Goal: Transaction & Acquisition: Download file/media

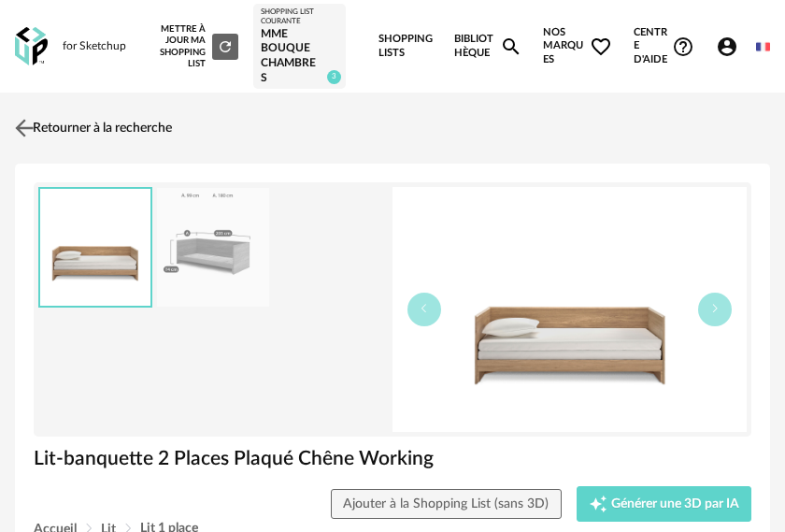
click at [25, 134] on img at bounding box center [24, 128] width 27 height 27
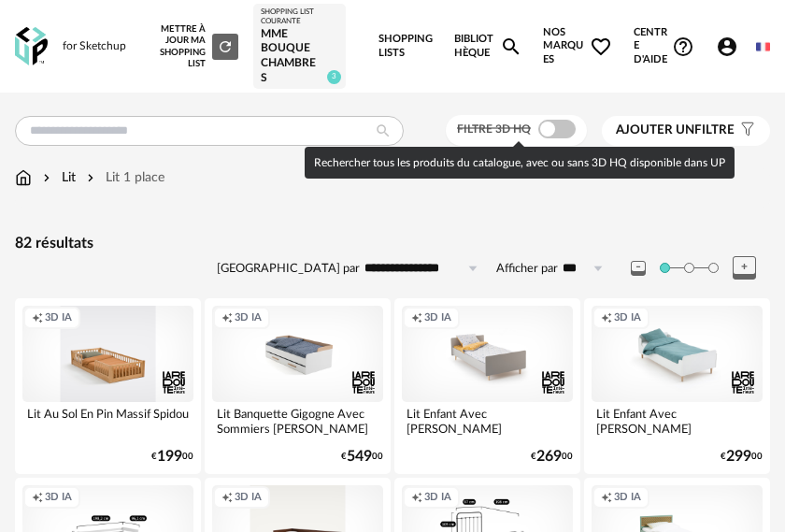
click at [556, 131] on span at bounding box center [557, 129] width 37 height 19
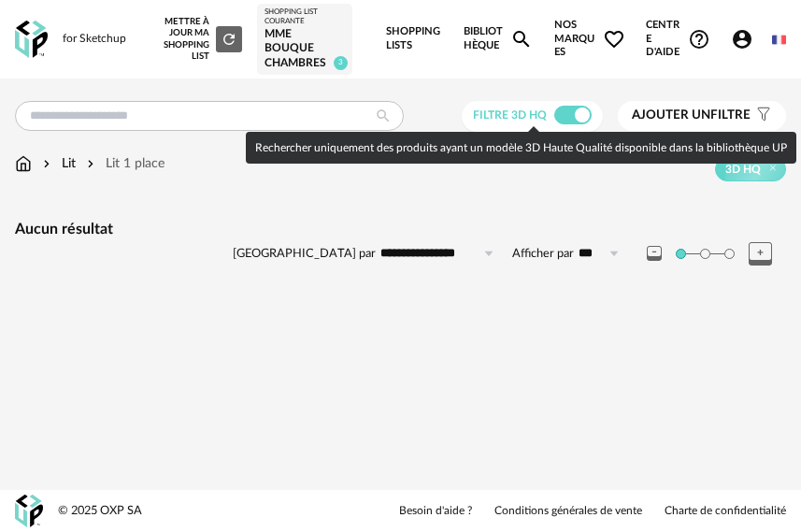
click at [567, 117] on span at bounding box center [572, 115] width 37 height 19
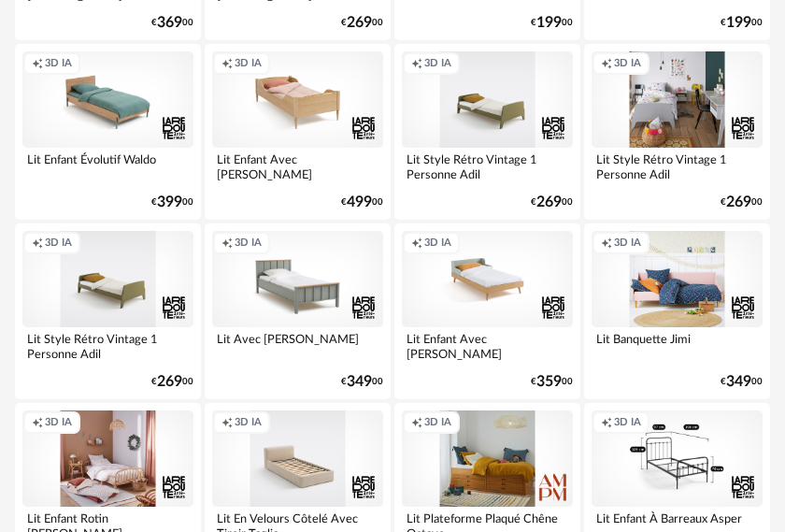
scroll to position [841, 0]
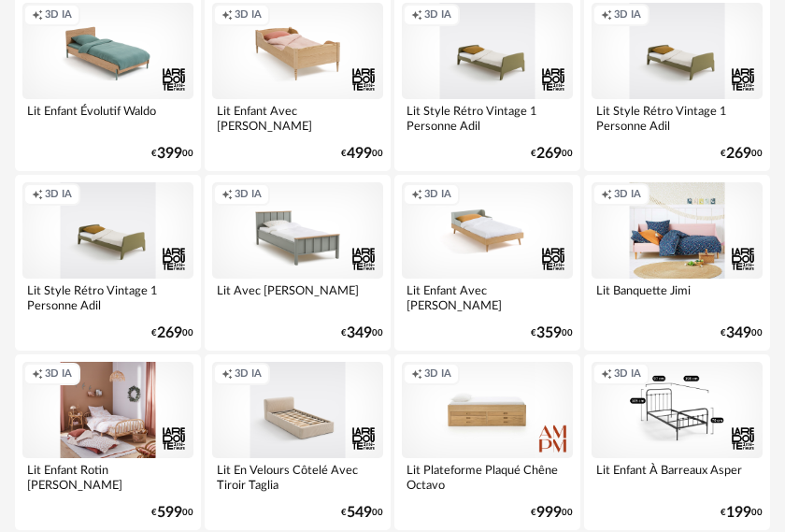
click at [482, 427] on div "Creation icon 3D IA" at bounding box center [487, 410] width 171 height 96
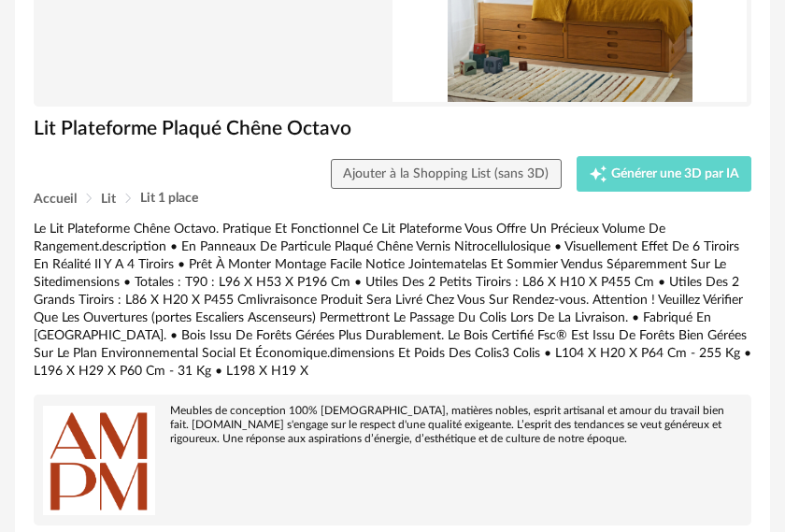
scroll to position [374, 0]
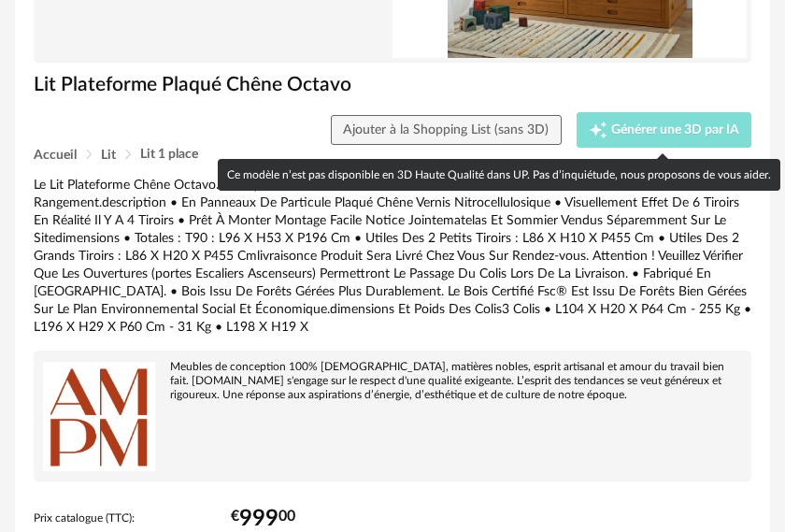
click at [611, 126] on span "Générer une 3D par IA" at bounding box center [675, 129] width 128 height 13
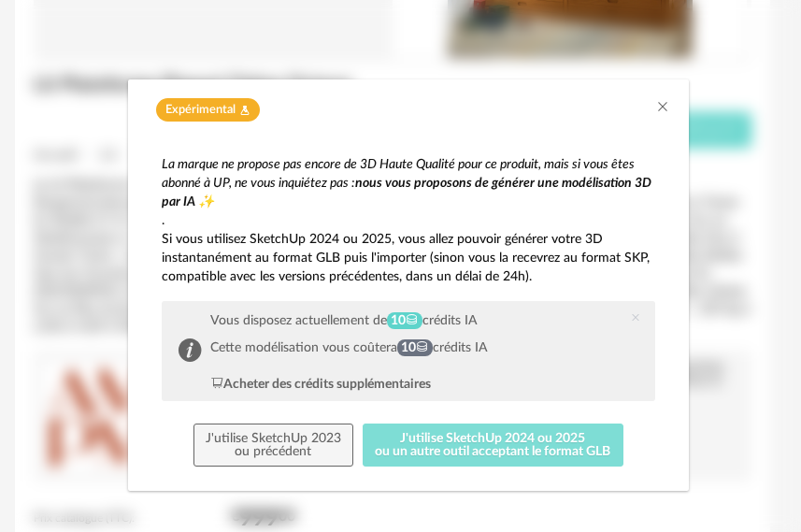
click at [449, 441] on button "J'utilise SketchUp 2024 ou 2025 ou un autre outil acceptant le format GLB" at bounding box center [493, 445] width 261 height 43
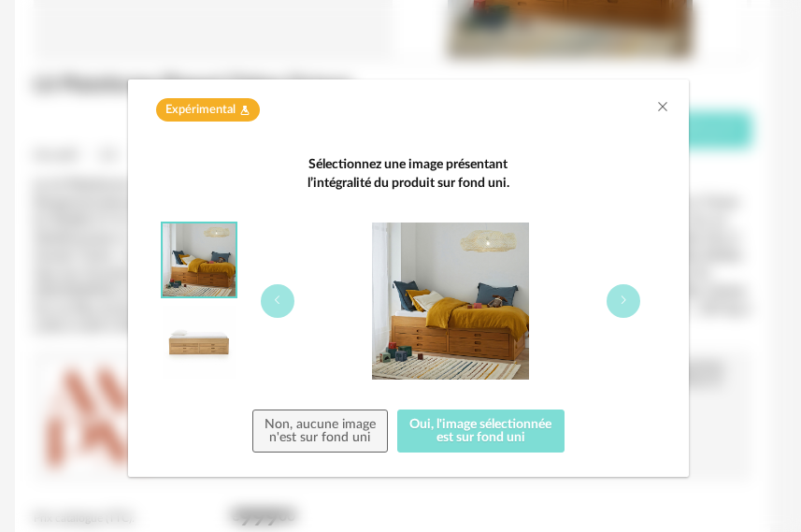
click at [459, 431] on button "Oui, l'image sélectionnée est sur fond uni" at bounding box center [480, 431] width 167 height 43
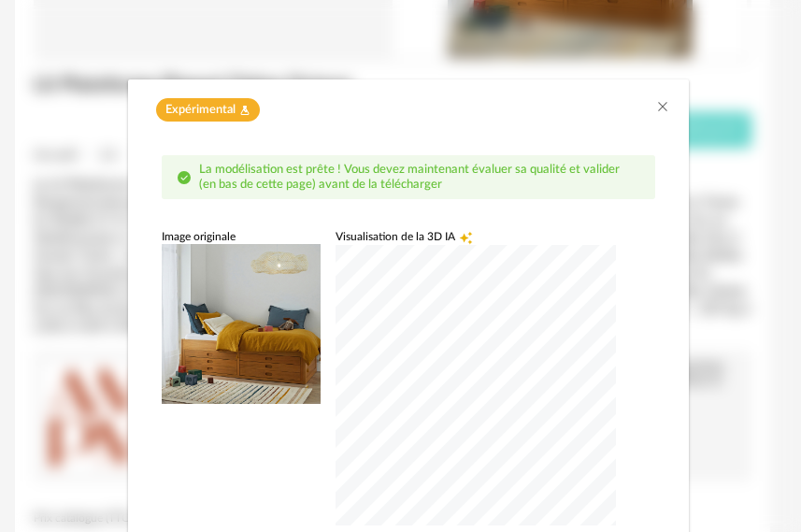
click at [454, 418] on div "dialog" at bounding box center [476, 385] width 280 height 280
click at [662, 108] on div "Expérimental Flask icon" at bounding box center [408, 104] width 561 height 51
click at [655, 101] on icon "Close" at bounding box center [662, 106] width 15 height 15
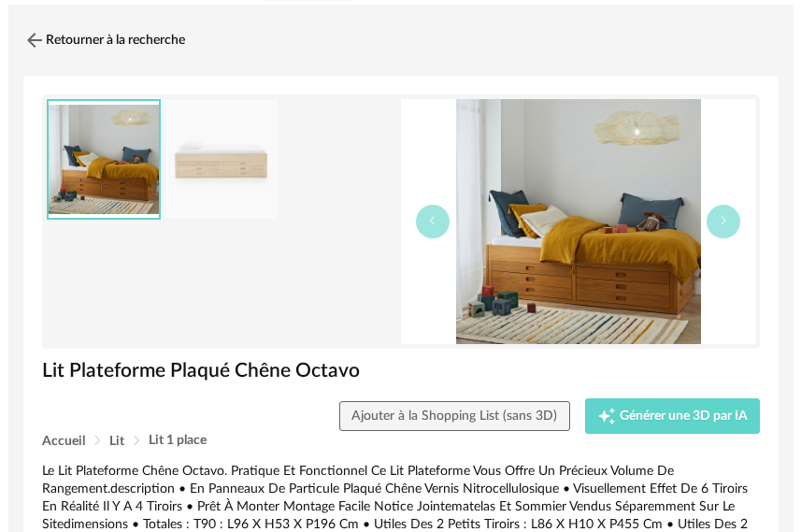
scroll to position [0, 0]
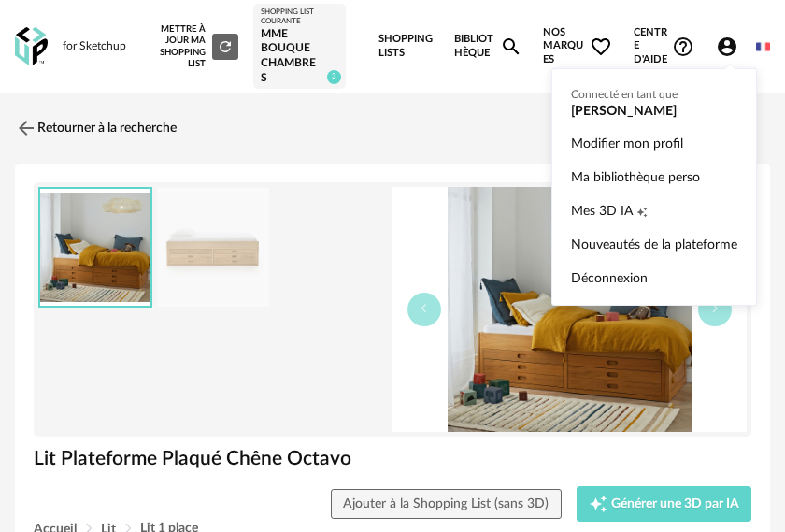
click at [729, 48] on icon "Account Circle icon" at bounding box center [727, 47] width 22 height 22
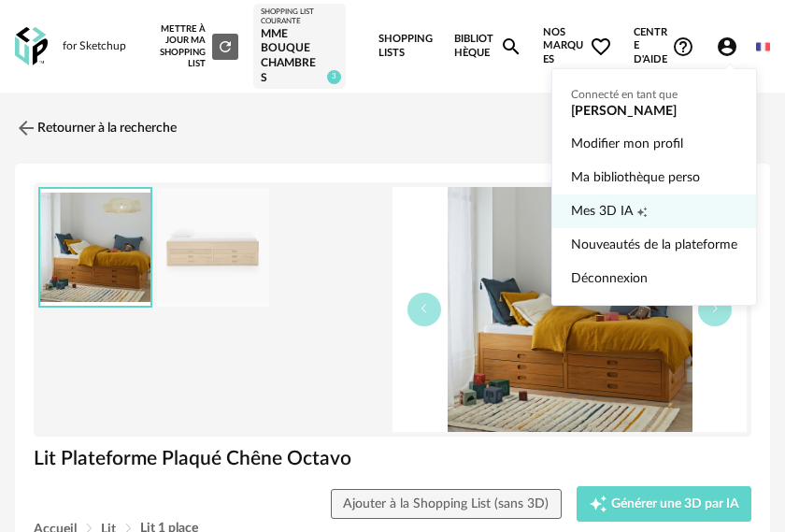
click at [667, 204] on link "Mes 3D IA Creation icon" at bounding box center [654, 211] width 166 height 34
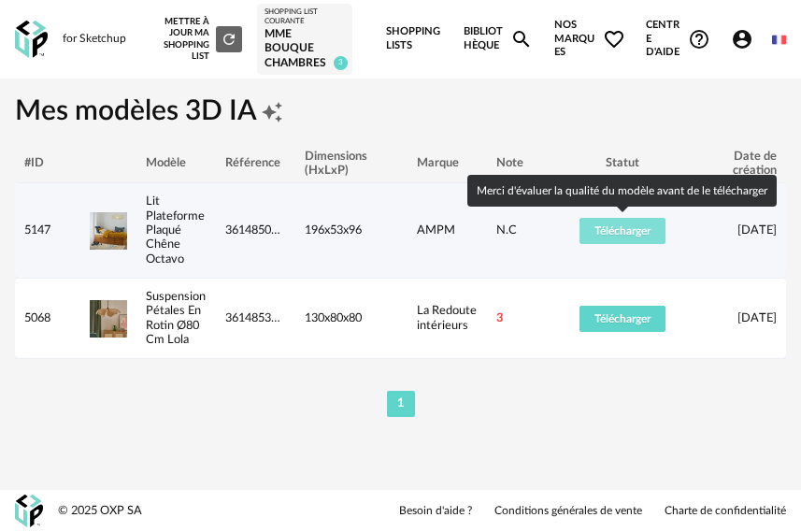
click at [606, 229] on span "Télécharger" at bounding box center [623, 230] width 56 height 11
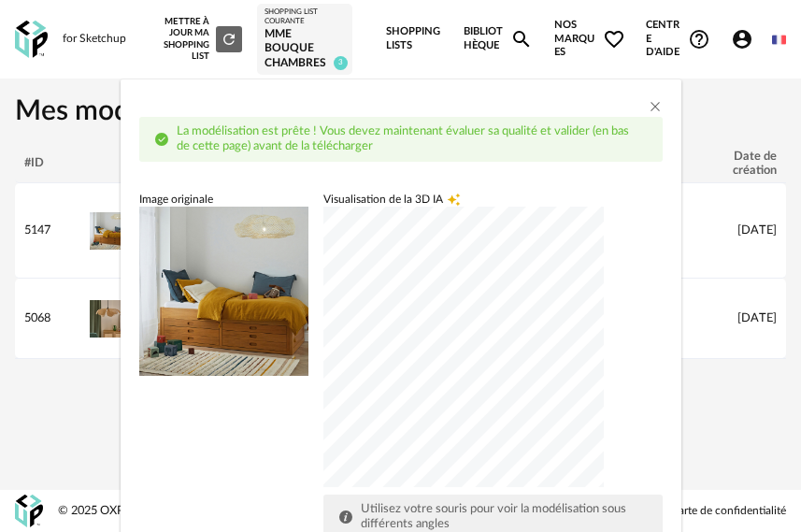
click at [492, 487] on div "dialog" at bounding box center [463, 347] width 280 height 280
drag, startPoint x: 556, startPoint y: 103, endPoint x: 587, endPoint y: 52, distance: 59.2
click at [587, 52] on div "La modélisation est prête ! Vous devez maintenant évaluer sa qualité et valider…" at bounding box center [400, 266] width 801 height 532
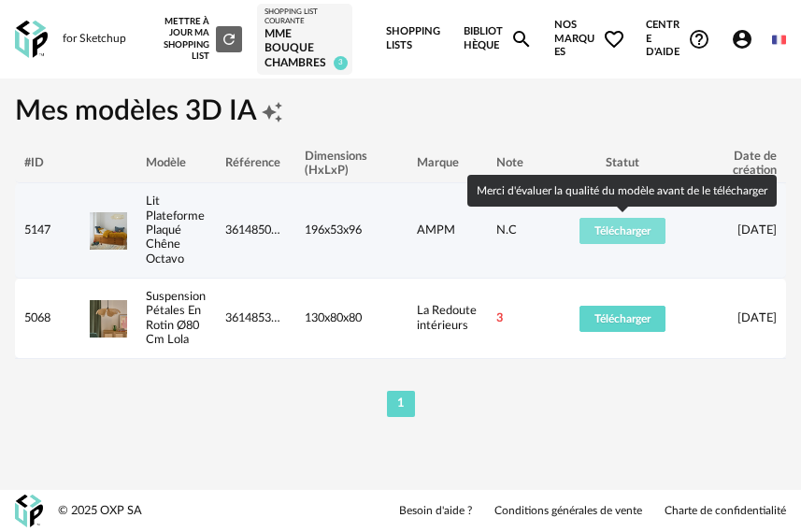
click at [606, 235] on span "Télécharger" at bounding box center [623, 230] width 56 height 11
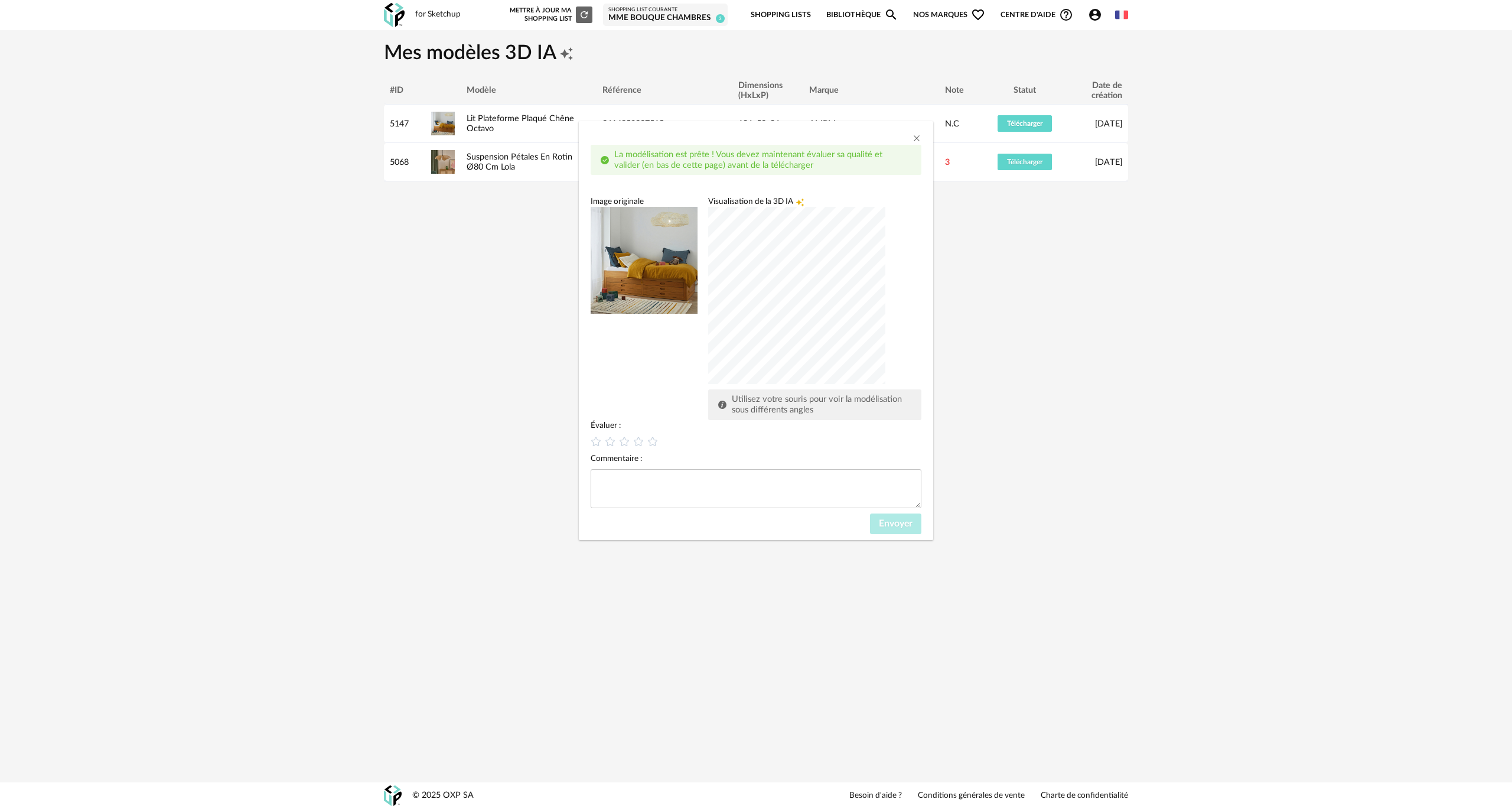
click at [495, 336] on div "dialog" at bounding box center [797, 295] width 177 height 177
click at [495, 305] on div "dialog" at bounding box center [797, 295] width 177 height 177
click at [495, 295] on div "dialog" at bounding box center [797, 295] width 177 height 177
click at [495, 336] on icon "dialog" at bounding box center [653, 441] width 13 height 13
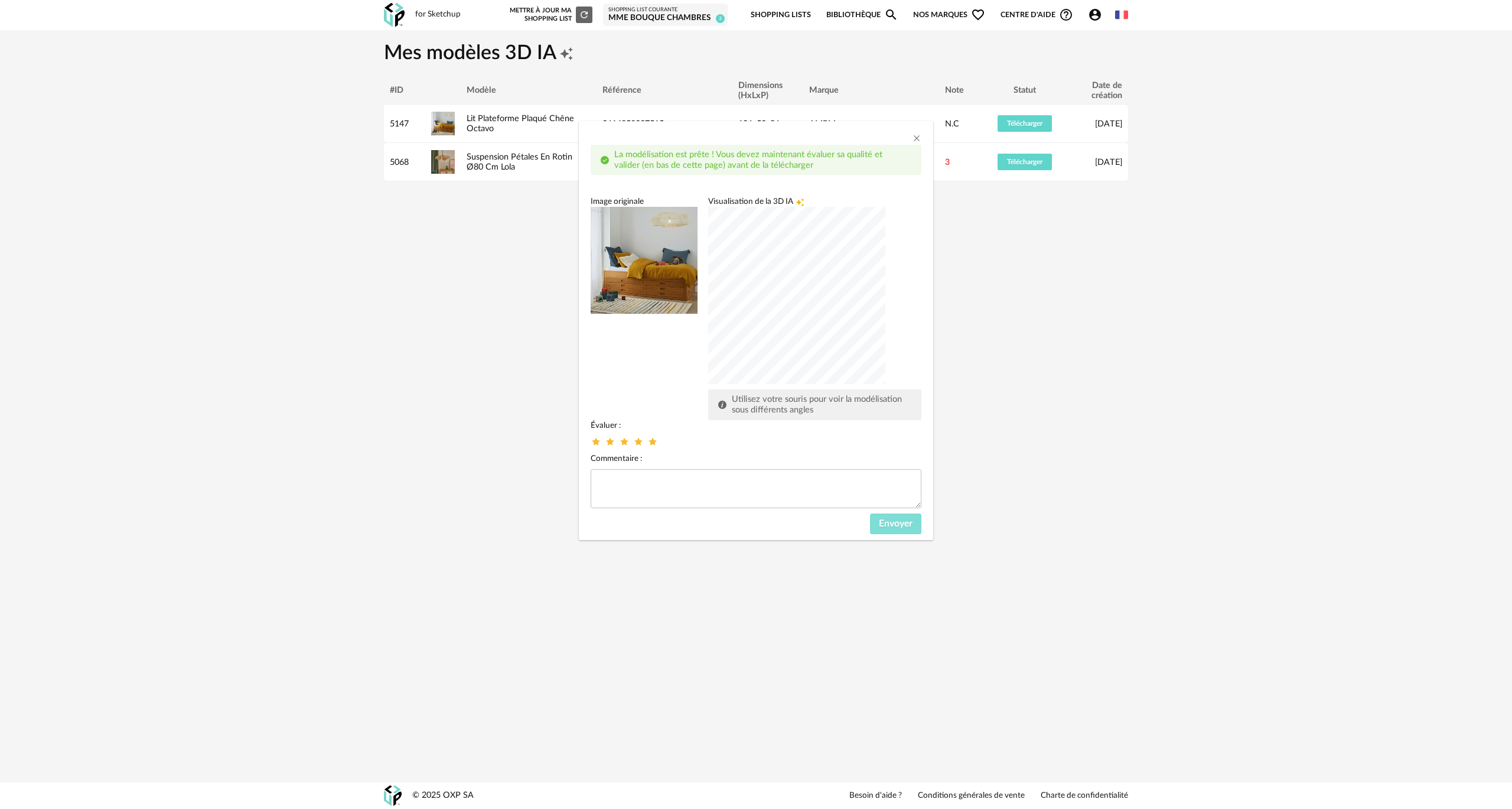
click at [495, 336] on span "Envoyer" at bounding box center [895, 523] width 33 height 9
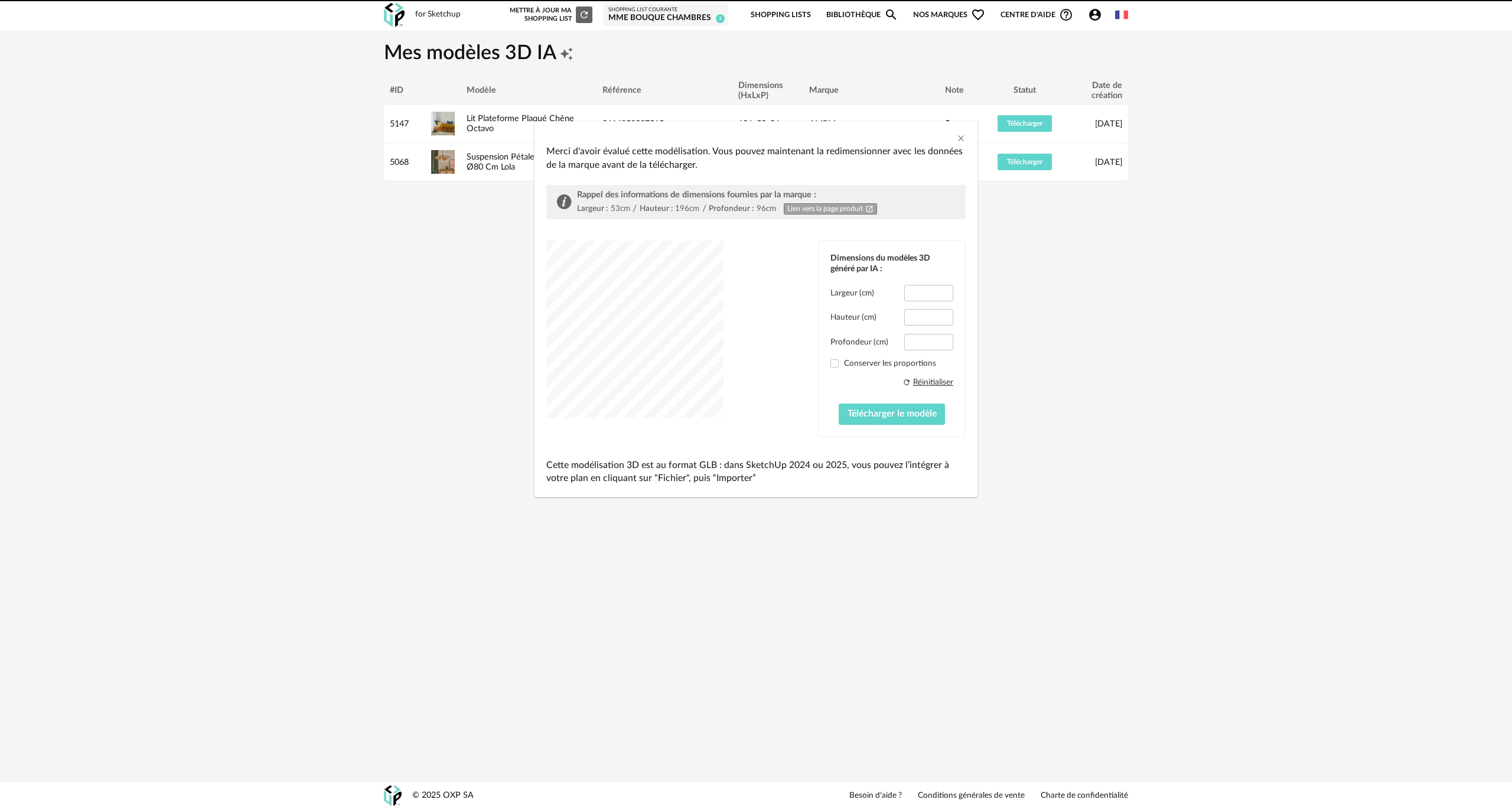
type input "*****"
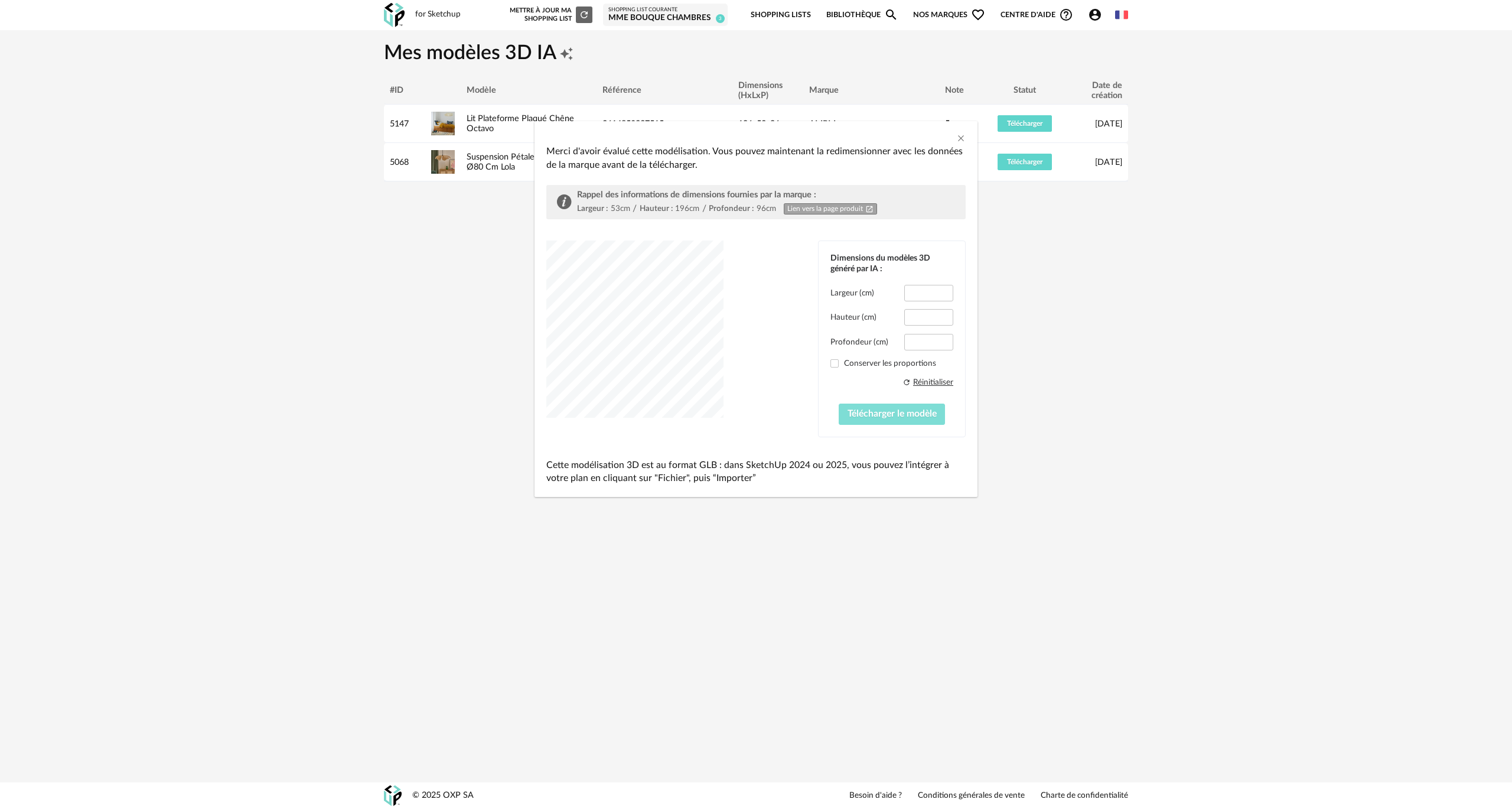
click at [495, 336] on span "Télécharger le modèle" at bounding box center [892, 413] width 89 height 9
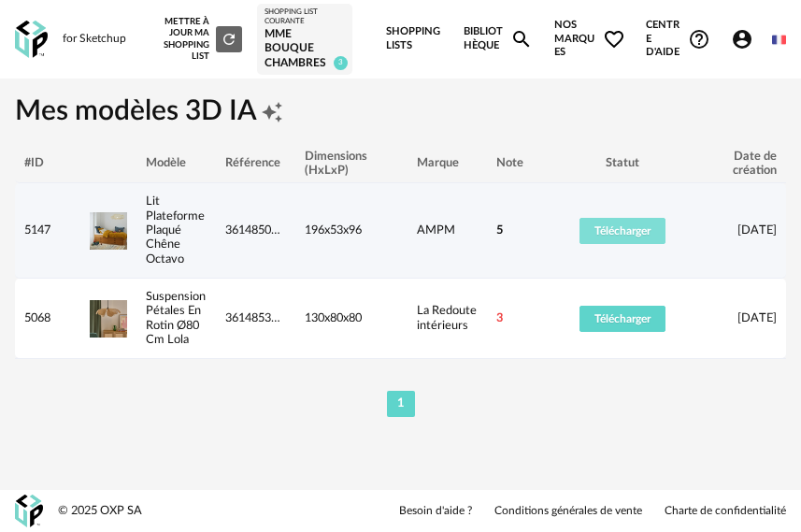
click at [623, 228] on span "Télécharger" at bounding box center [623, 230] width 56 height 11
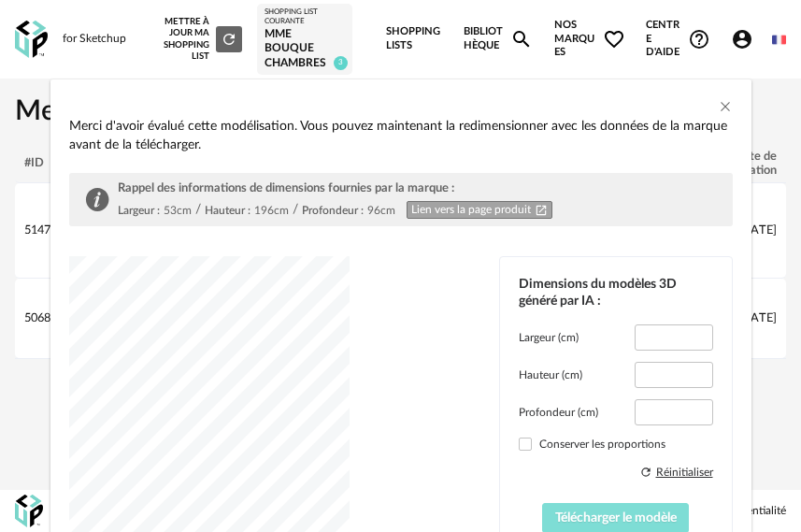
type input "*****"
click at [641, 522] on span "Télécharger le modèle" at bounding box center [616, 517] width 122 height 13
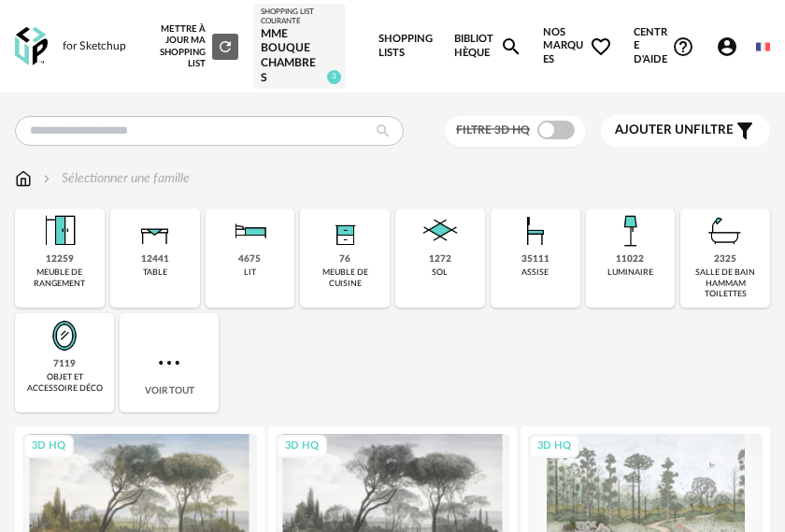
click at [724, 43] on icon "Account Circle icon" at bounding box center [727, 46] width 19 height 19
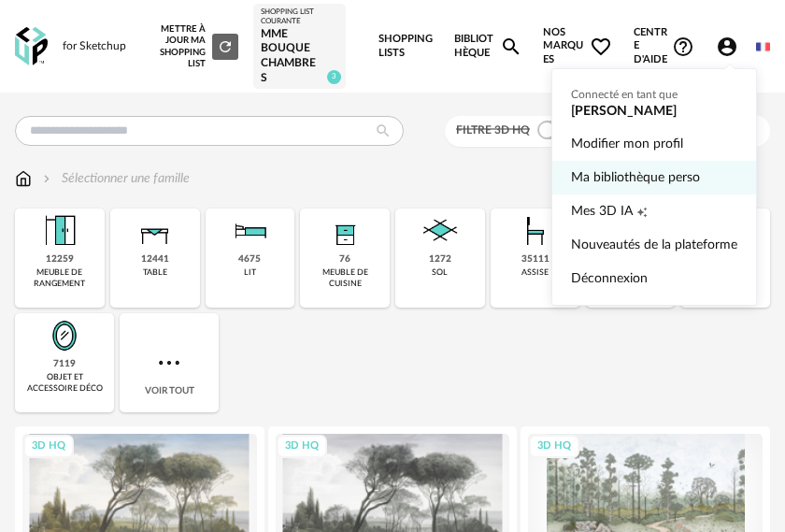
click at [605, 179] on link "Ma bibliothèque perso" at bounding box center [654, 178] width 166 height 34
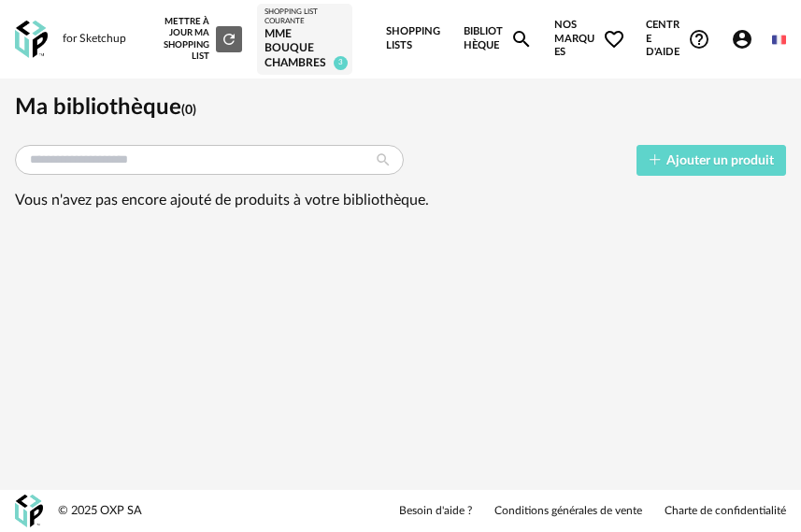
click at [739, 37] on icon "Account Circle icon" at bounding box center [742, 39] width 19 height 19
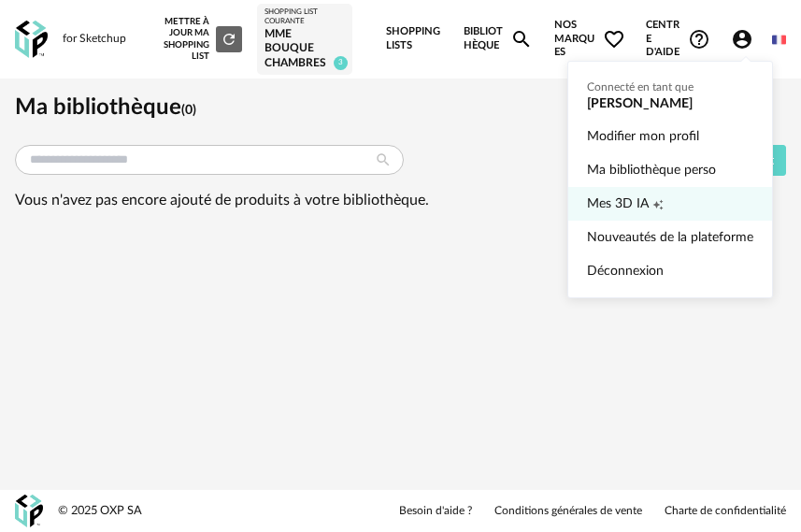
click at [641, 204] on span "Mes 3D IA" at bounding box center [618, 204] width 62 height 34
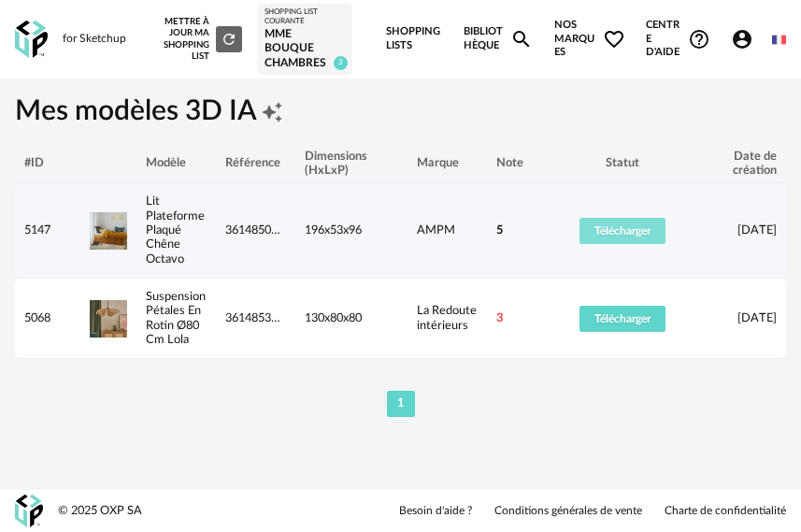
click at [636, 232] on span "Télécharger" at bounding box center [623, 230] width 56 height 11
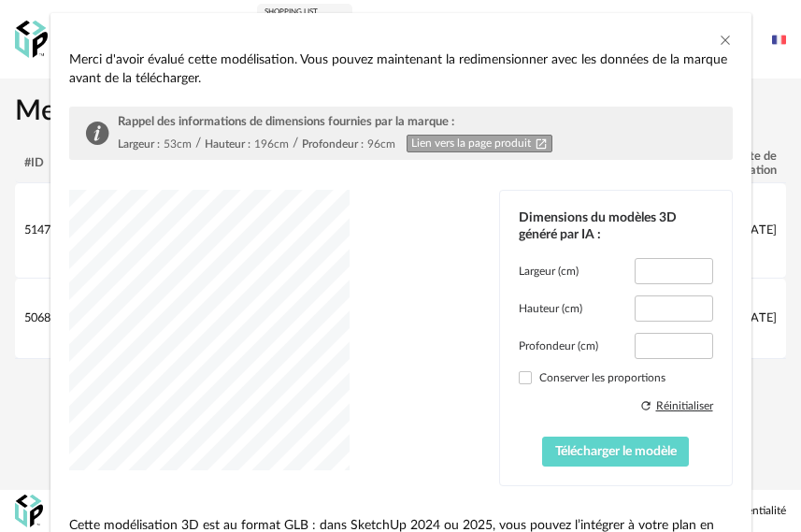
scroll to position [153, 0]
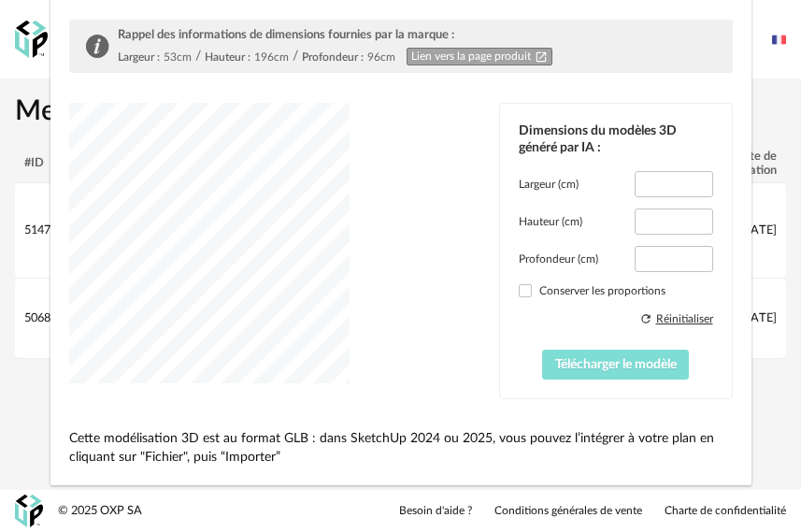
type input "*****"
click at [519, 282] on div "Largeur (cm) ***** Hauteur (cm) ***** Profondeur (cm) ***** Conserver les propo…" at bounding box center [616, 275] width 194 height 208
click at [509, 292] on div "Dimensions du modèles 3D généré par IA : Largeur (cm) ***** Hauteur (cm) ***** …" at bounding box center [616, 251] width 232 height 295
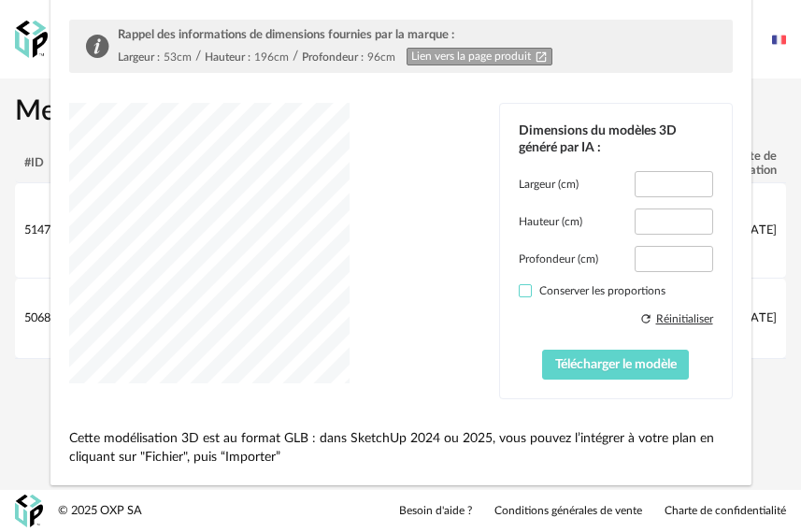
click at [519, 290] on span "dialog" at bounding box center [525, 290] width 13 height 13
click at [603, 360] on span "Télécharger le modèle" at bounding box center [616, 364] width 122 height 13
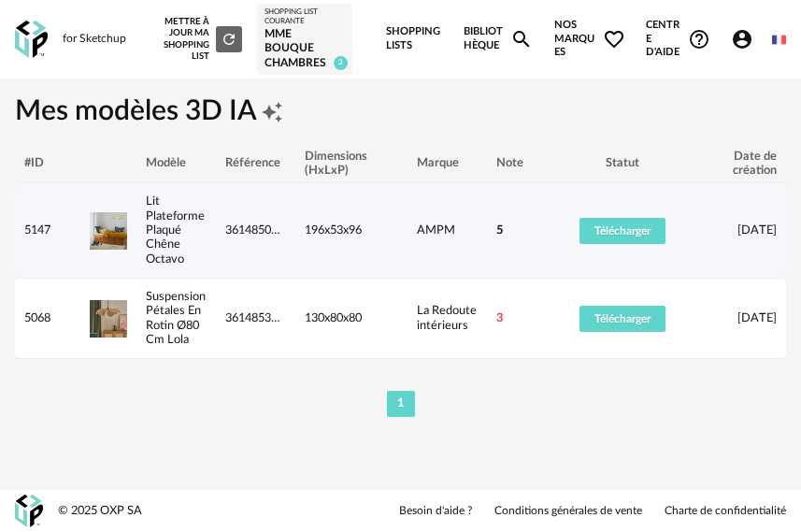
click at [97, 234] on img at bounding box center [108, 230] width 37 height 37
click at [597, 223] on button "Télécharger" at bounding box center [623, 231] width 86 height 26
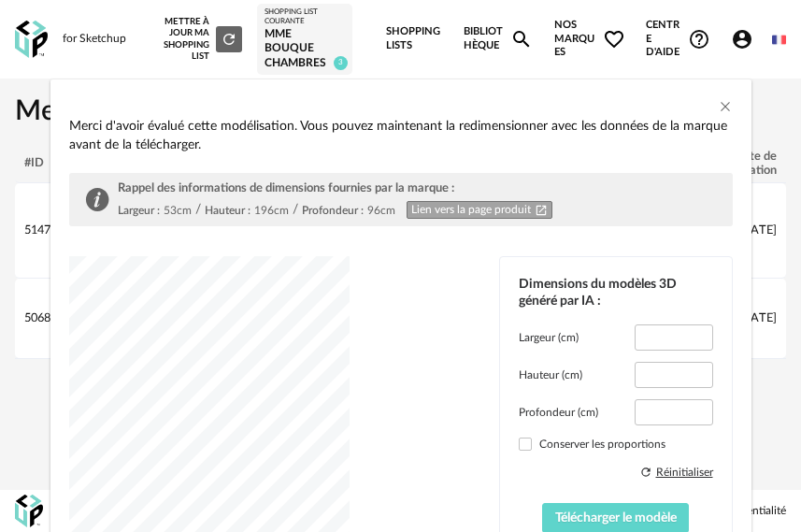
type input "*****"
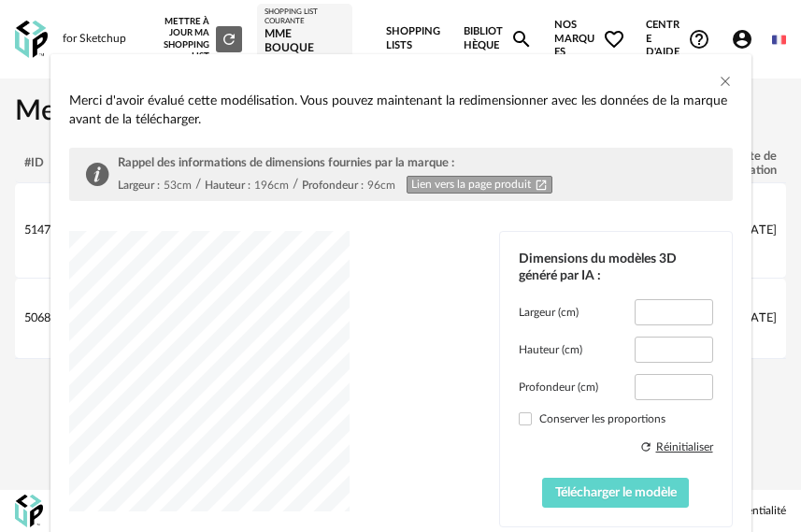
scroll to position [31, 0]
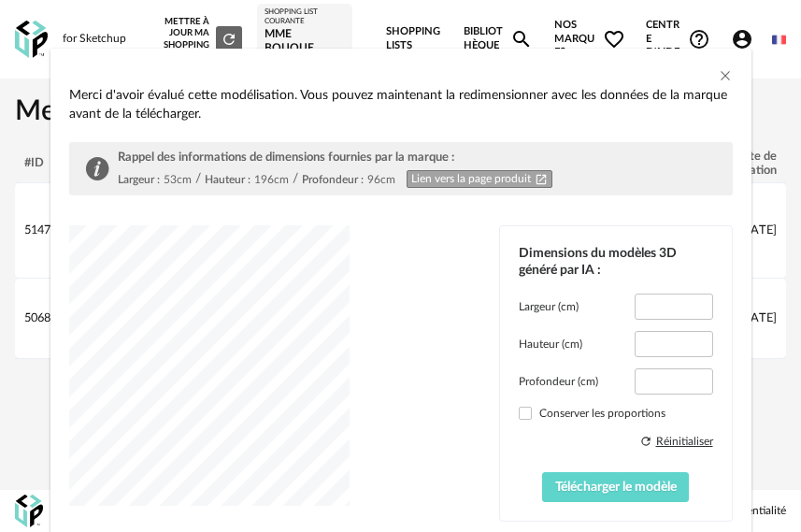
click at [350, 443] on div "dialog" at bounding box center [209, 365] width 280 height 280
click at [350, 506] on div "dialog" at bounding box center [209, 365] width 280 height 280
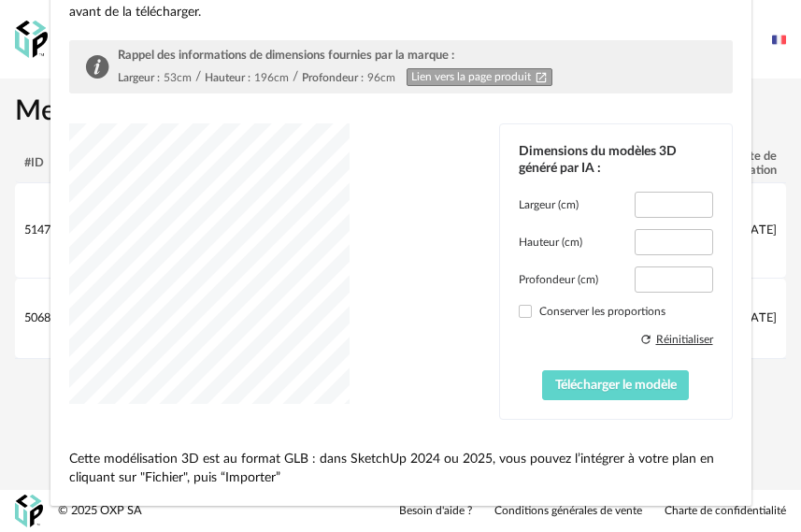
scroll to position [153, 0]
